Goal: Task Accomplishment & Management: Manage account settings

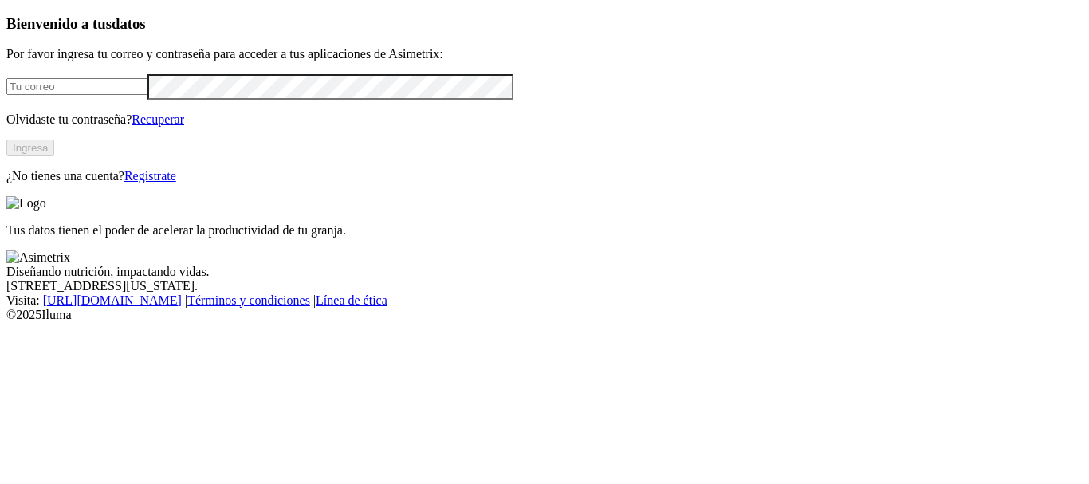
click at [95, 95] on input "email" at bounding box center [76, 86] width 141 height 17
type input "[PERSON_NAME][EMAIL_ADDRESS][PERSON_NAME][DOMAIN_NAME]"
click input "submit" at bounding box center [0, 0] width 0 height 0
